Goal: Task Accomplishment & Management: Manage account settings

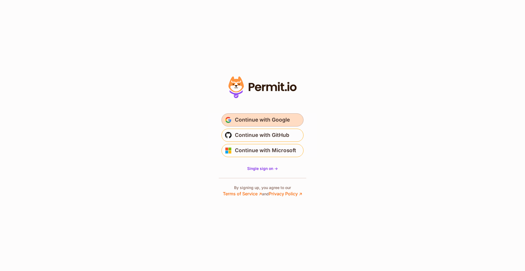
click at [260, 119] on span "Continue with Google" at bounding box center [262, 120] width 55 height 9
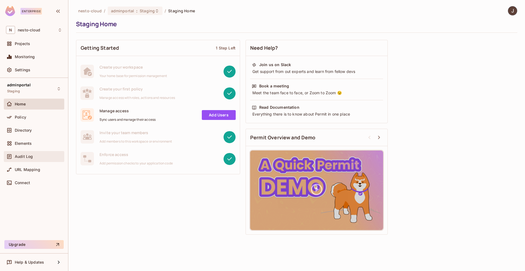
click at [44, 155] on div "Audit Log" at bounding box center [38, 156] width 47 height 4
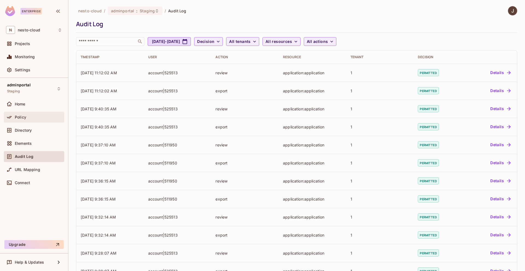
click at [32, 116] on div "Policy" at bounding box center [38, 117] width 47 height 4
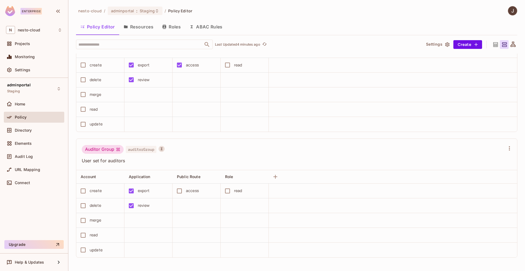
scroll to position [0, 0]
click at [246, 135] on div "Admin Group adminGroup User set for administrators Account Application Public R…" at bounding box center [296, 9] width 441 height 497
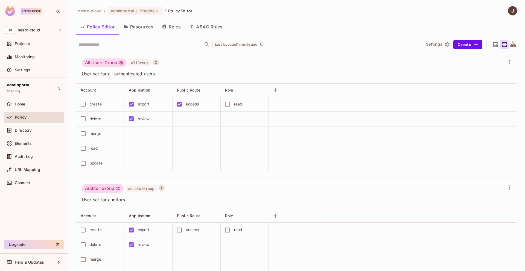
scroll to position [254, 0]
